Goal: Task Accomplishment & Management: Manage account settings

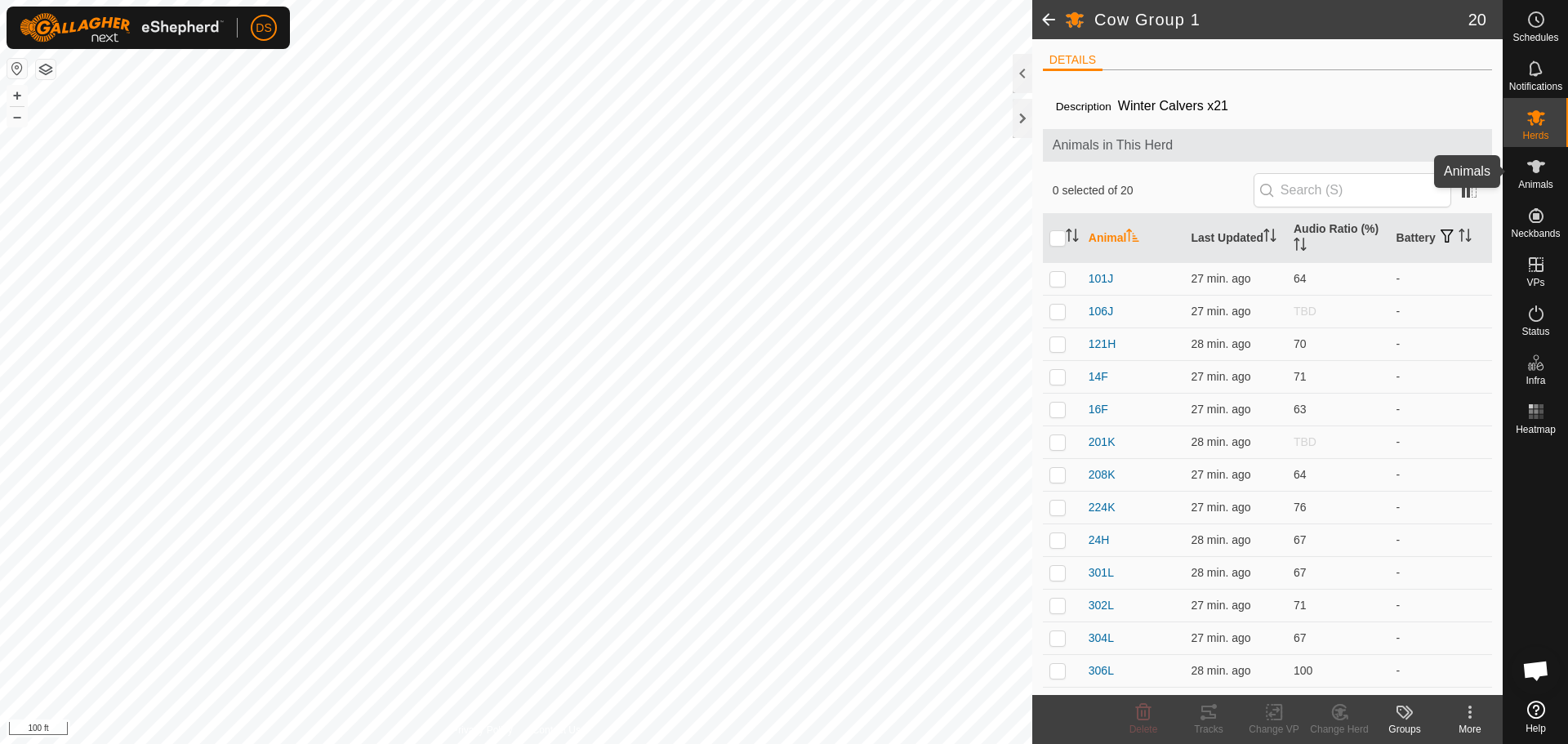
click at [1530, 168] on icon at bounding box center [1536, 167] width 20 height 20
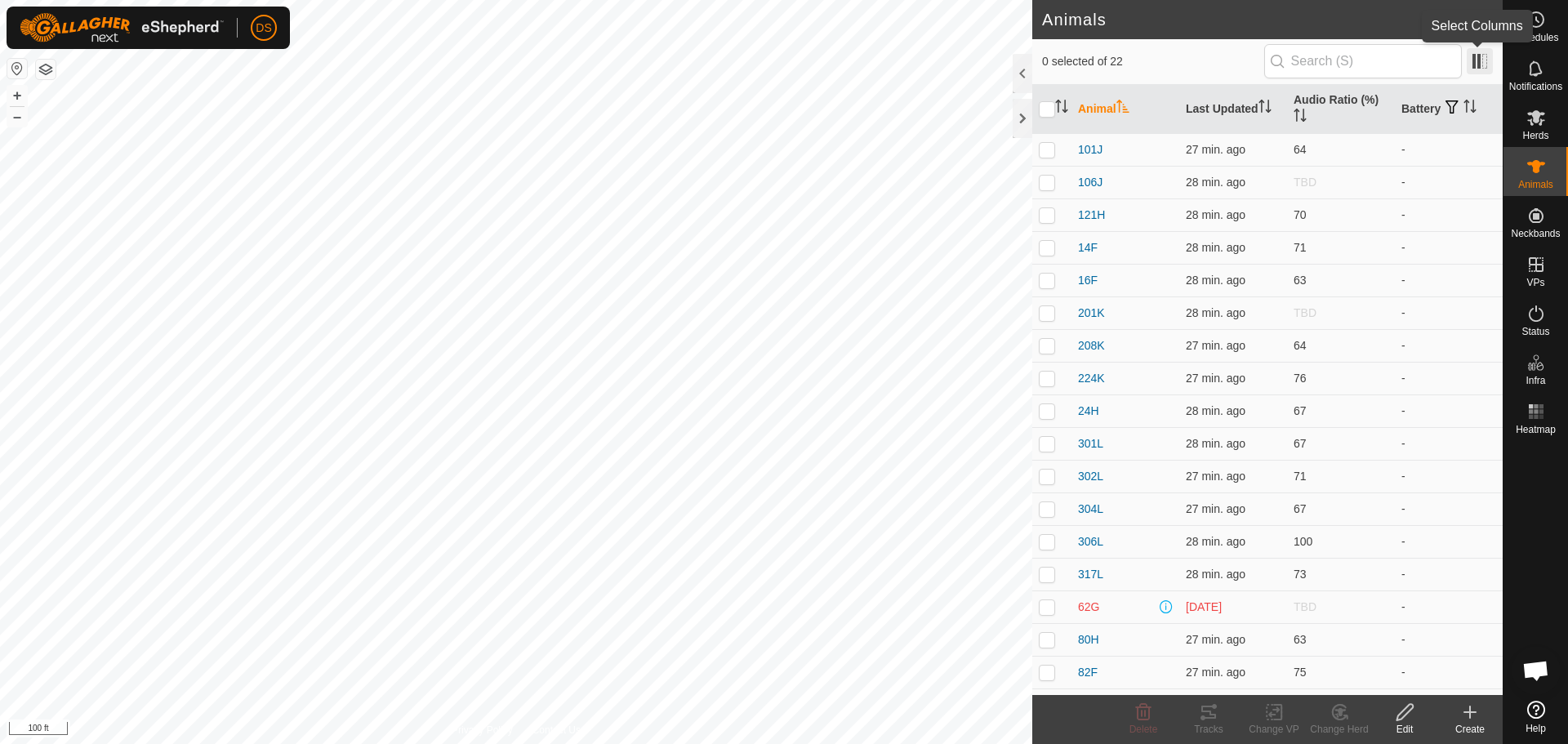
click at [1486, 63] on span at bounding box center [1479, 61] width 26 height 26
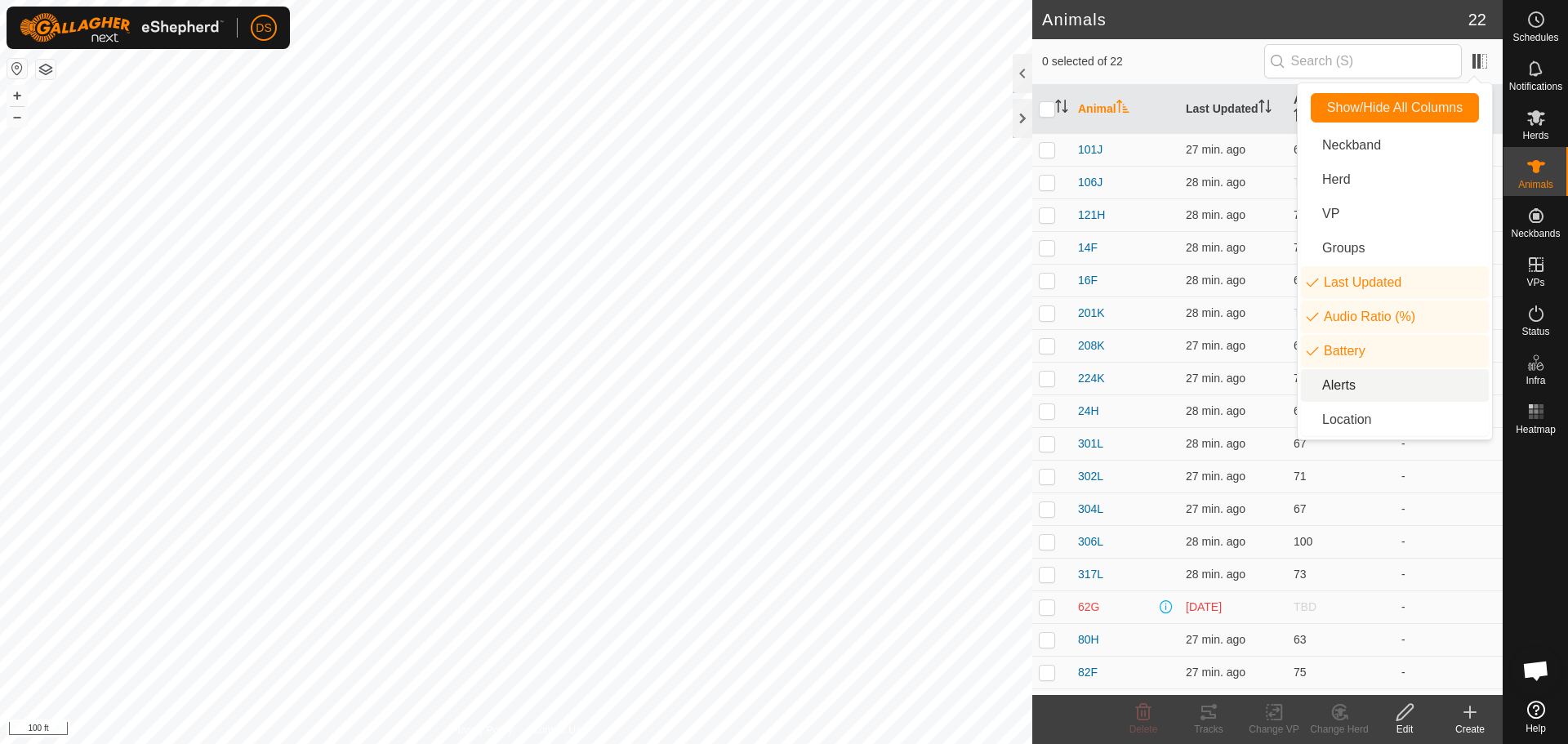
scroll to position [157, 0]
click at [1365, 405] on li "Location" at bounding box center [1395, 420] width 188 height 33
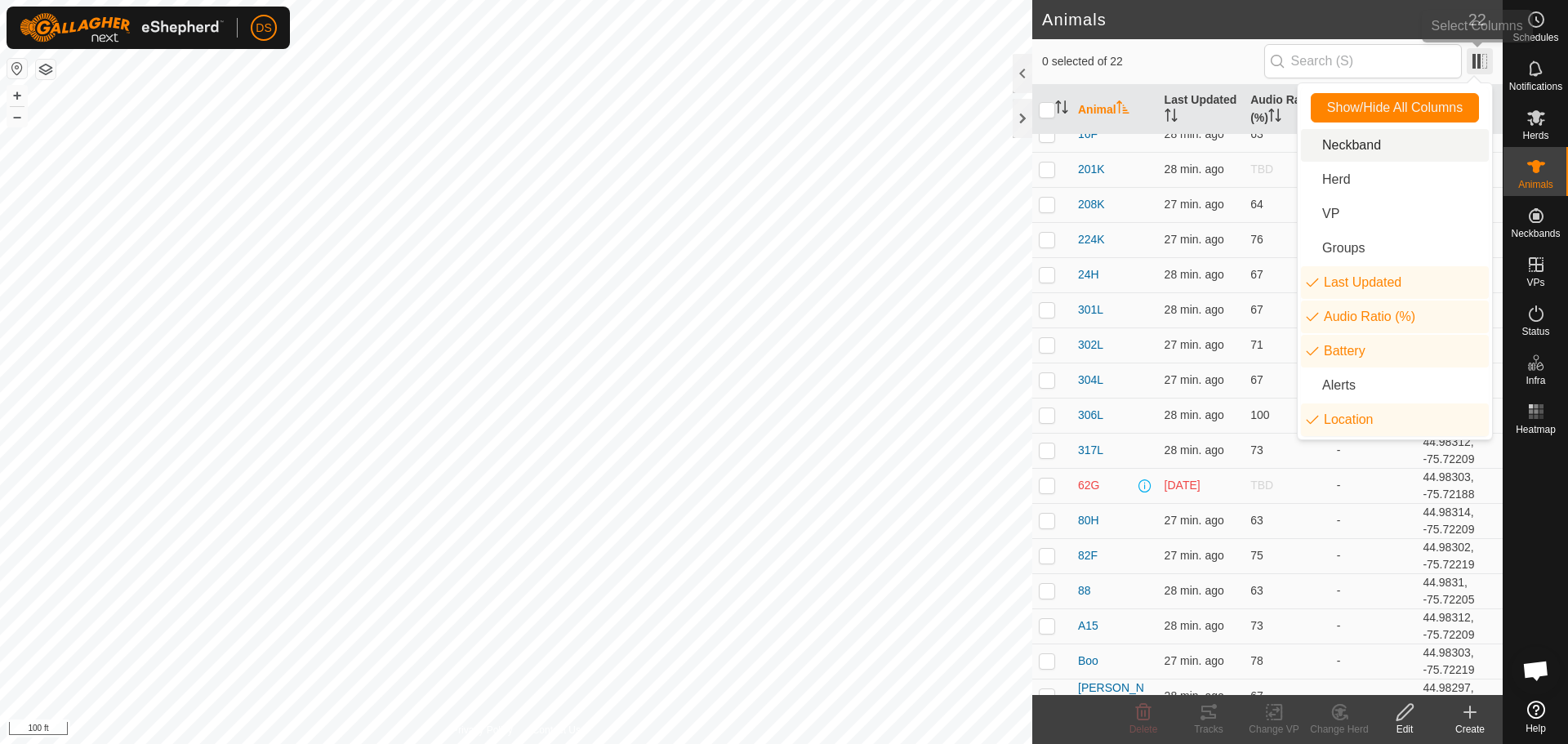
click at [1482, 66] on span at bounding box center [1479, 61] width 26 height 26
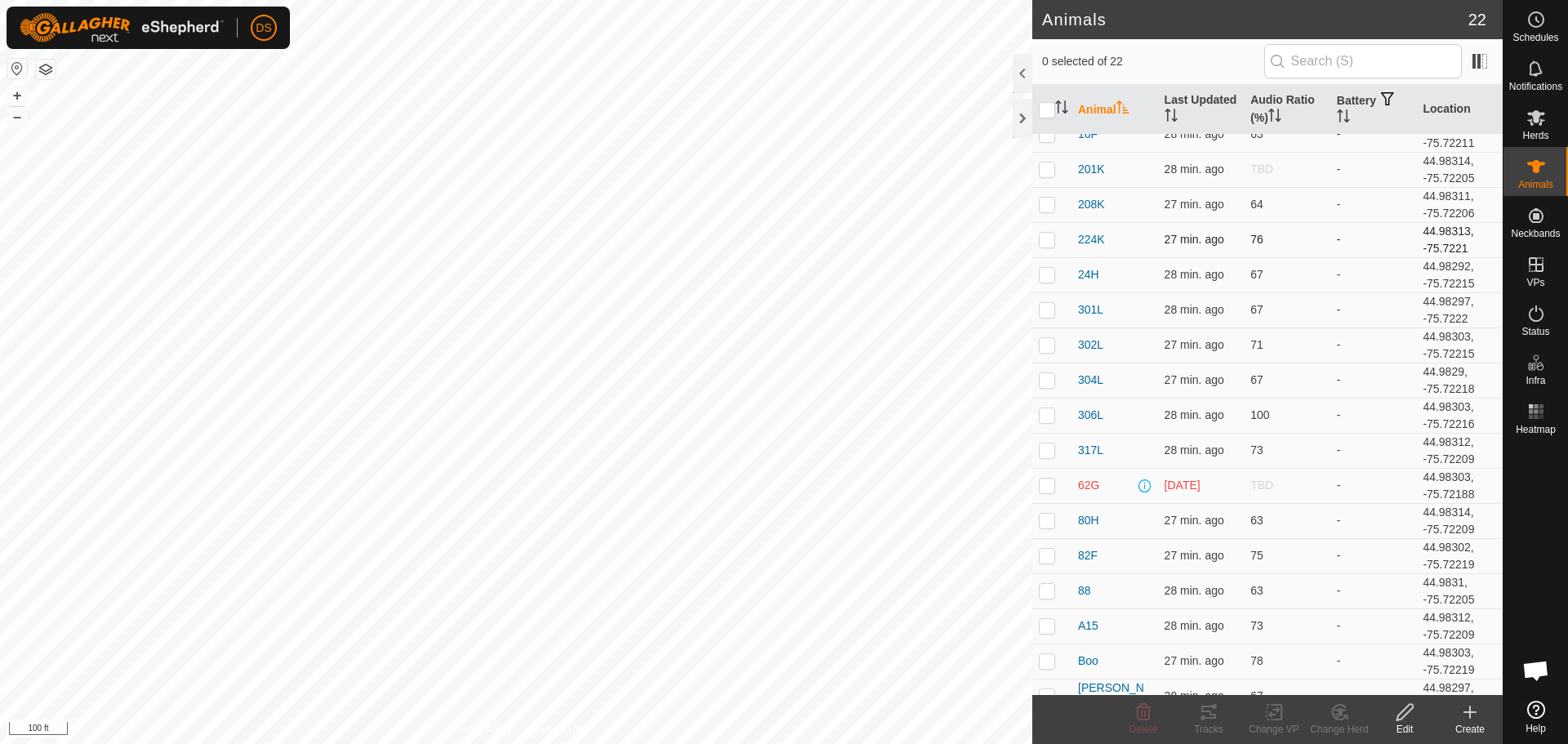
scroll to position [0, 0]
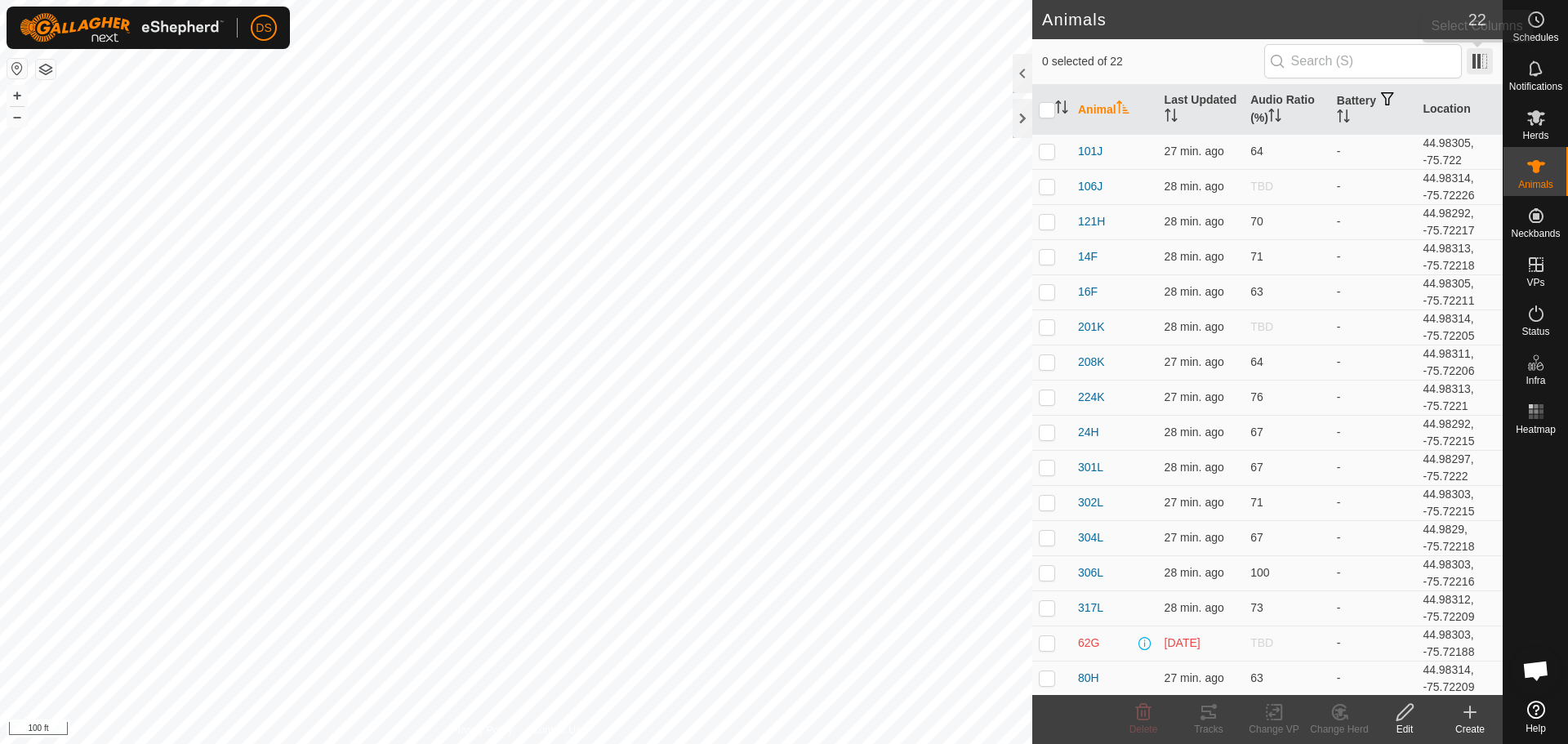
click at [1481, 64] on span at bounding box center [1479, 61] width 26 height 26
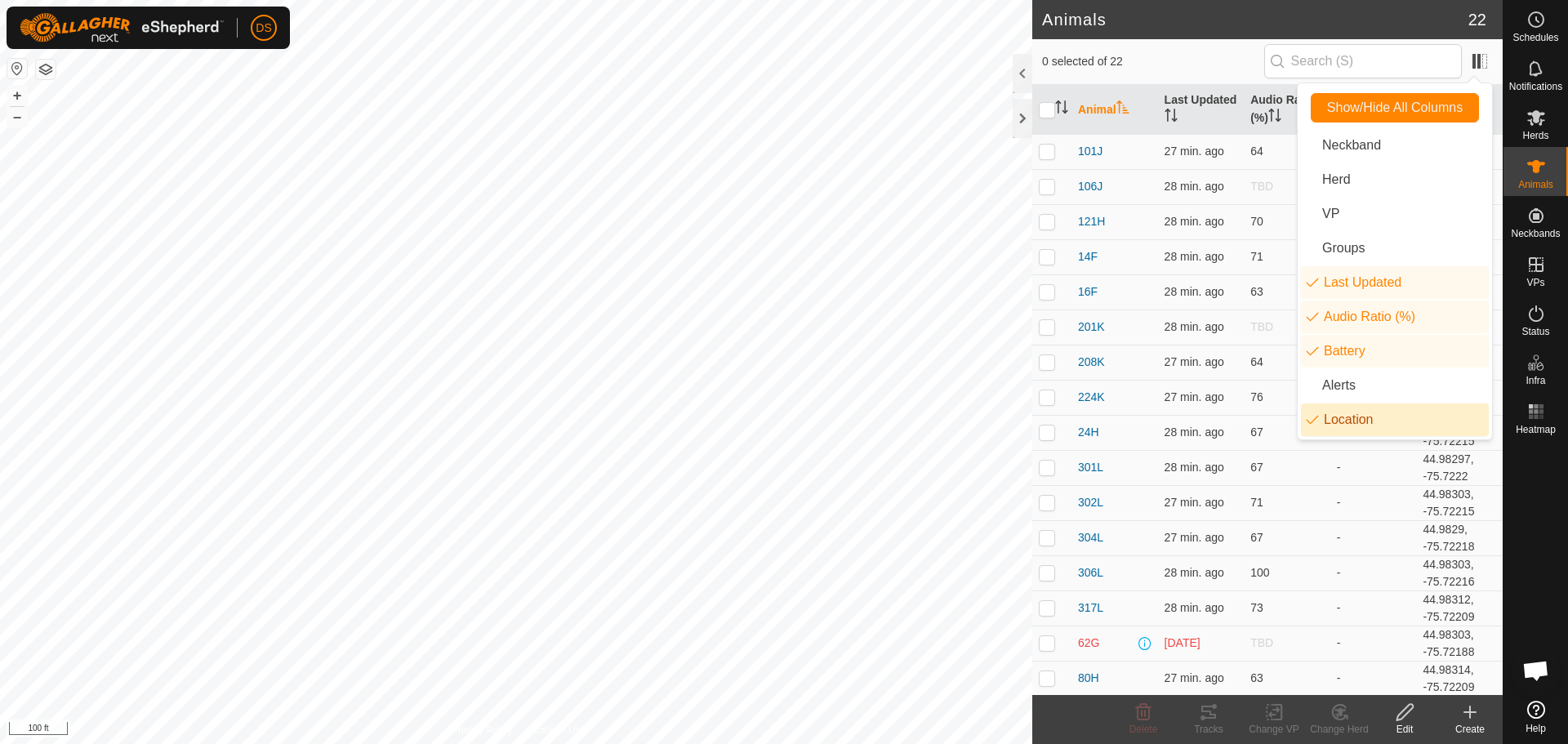
click at [1346, 419] on li "Location" at bounding box center [1395, 420] width 188 height 33
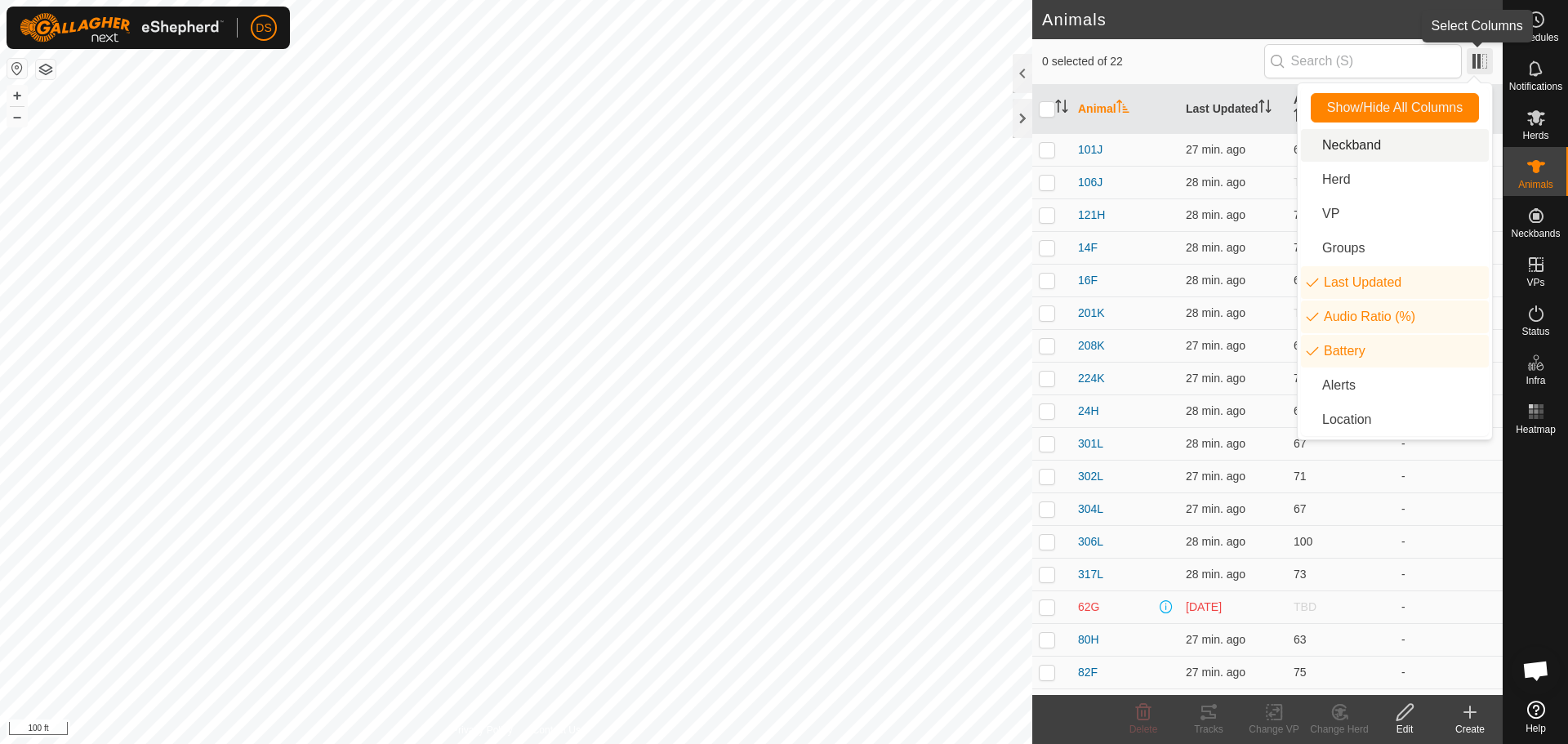
click at [1477, 57] on span at bounding box center [1479, 61] width 26 height 26
